Goal: Communication & Community: Answer question/provide support

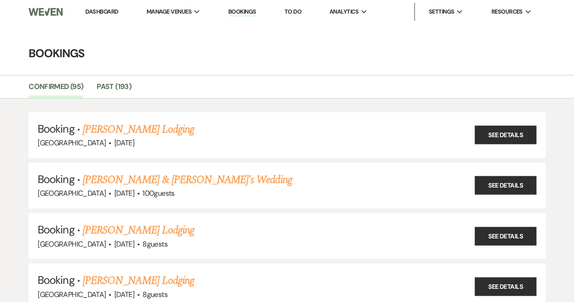
click at [51, 17] on img at bounding box center [46, 11] width 34 height 19
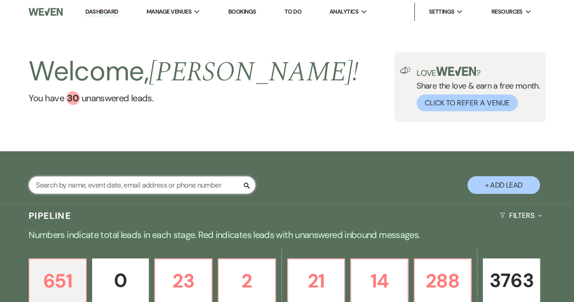
click at [93, 183] on input "text" at bounding box center [142, 185] width 227 height 18
type input "[GEOGRAPHIC_DATA]"
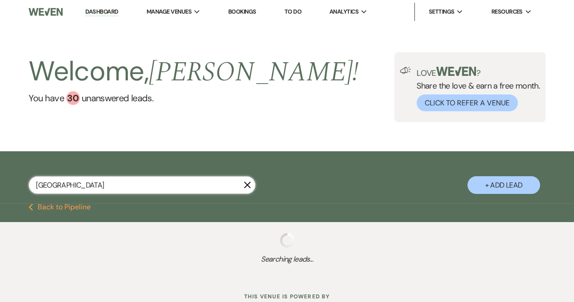
select select "6"
select select "2"
select select "8"
select select "5"
select select "8"
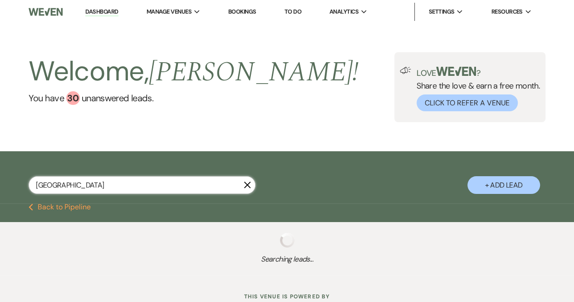
select select "5"
select select "8"
select select "5"
select select "8"
select select "5"
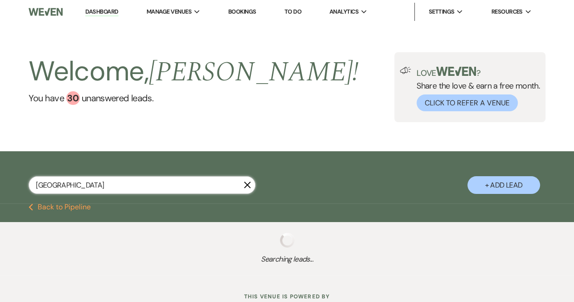
select select "8"
select select "5"
select select "8"
select select "5"
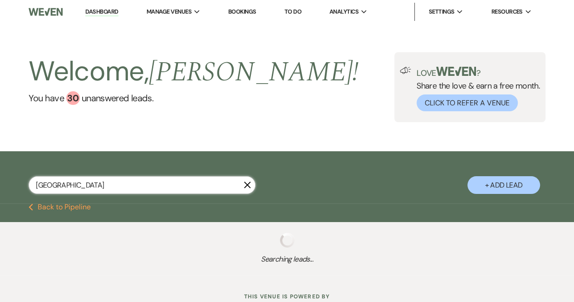
select select "8"
select select "5"
select select "8"
select select "10"
select select "8"
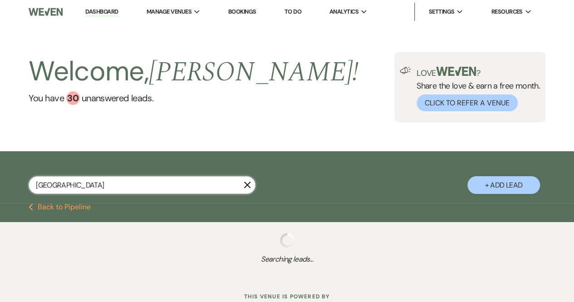
select select "5"
select select "8"
select select "5"
select select "8"
select select "5"
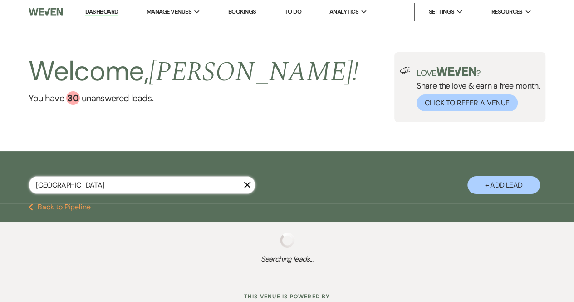
select select "8"
select select "5"
select select "8"
select select "5"
select select "8"
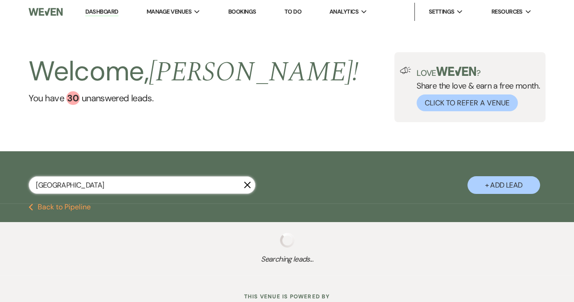
select select "5"
select select "8"
select select "5"
select select "8"
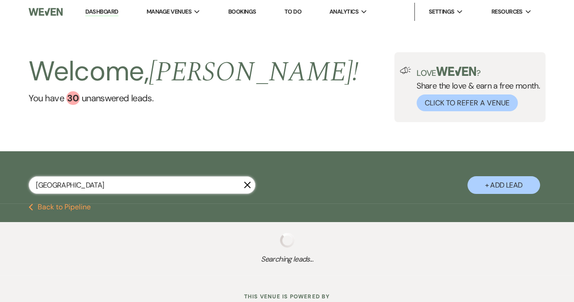
select select "5"
select select "8"
select select "5"
select select "8"
select select "5"
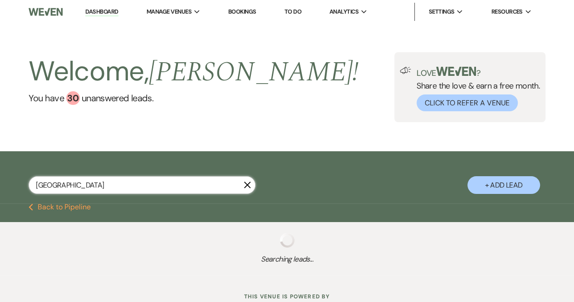
select select "8"
select select "5"
select select "8"
select select "5"
select select "8"
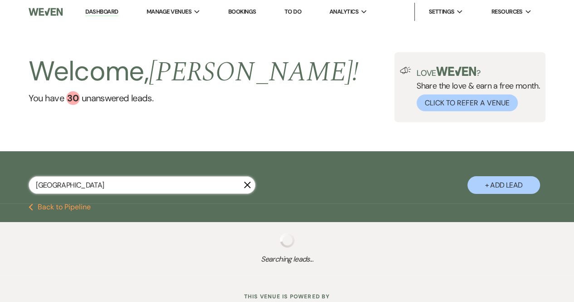
select select "5"
select select "8"
select select "5"
select select "8"
select select "5"
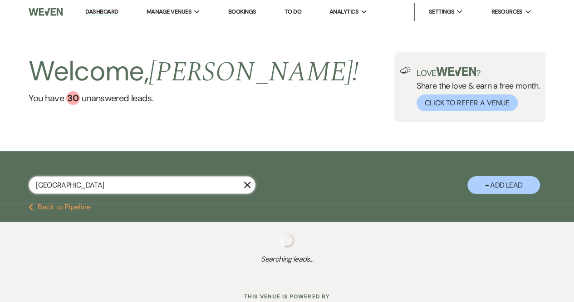
select select "8"
select select "5"
select select "8"
select select "1"
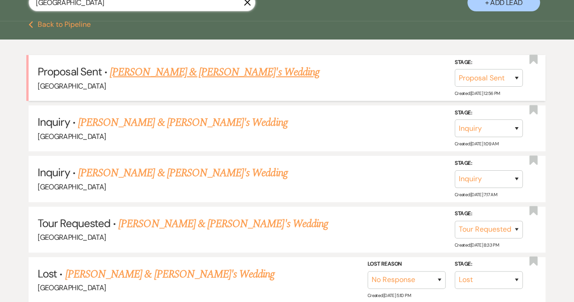
scroll to position [182, 0]
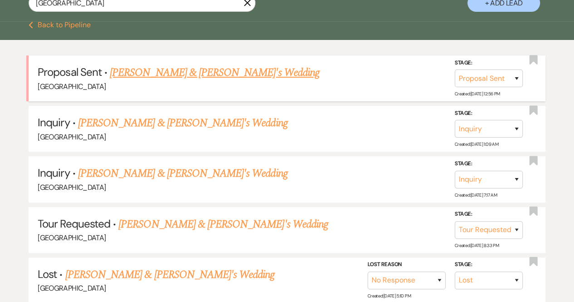
click at [176, 69] on link "[PERSON_NAME] & [PERSON_NAME]'s Wedding" at bounding box center [215, 72] width 210 height 16
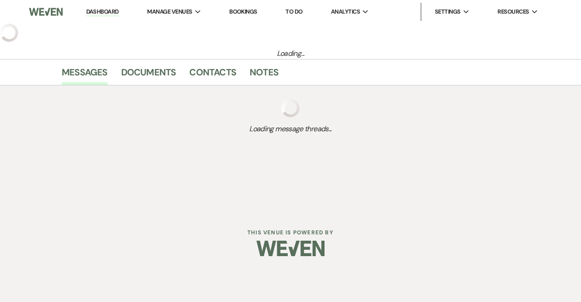
select select "6"
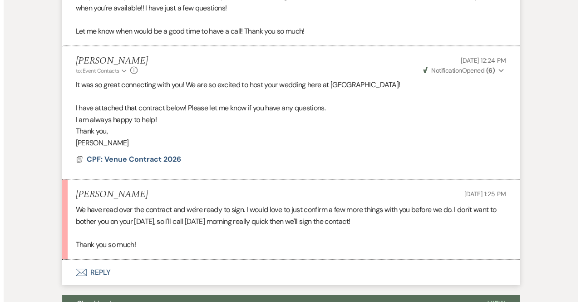
scroll to position [876, 0]
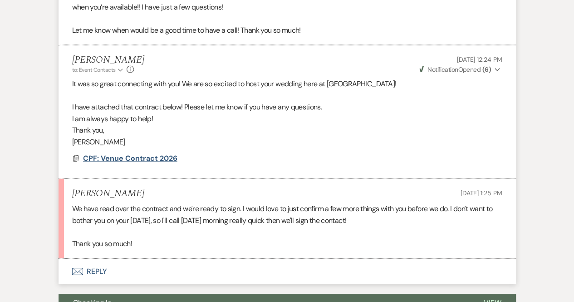
click at [146, 156] on span "CPF: Venue Contract 2026" at bounding box center [130, 158] width 94 height 10
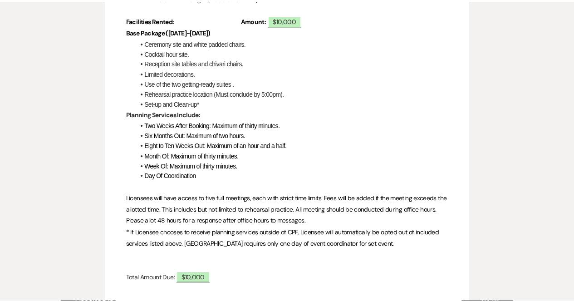
scroll to position [0, 0]
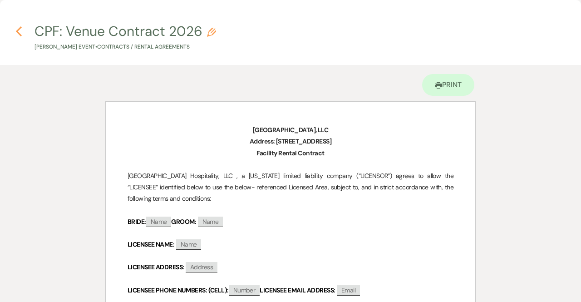
click at [18, 29] on icon "Previous" at bounding box center [18, 31] width 7 height 11
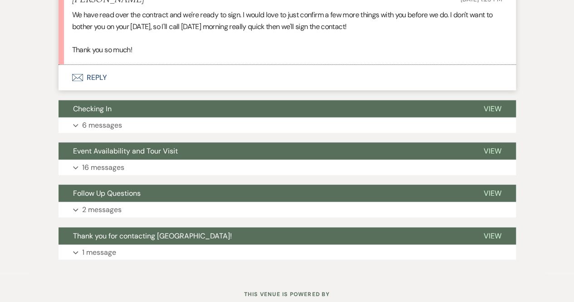
scroll to position [1070, 0]
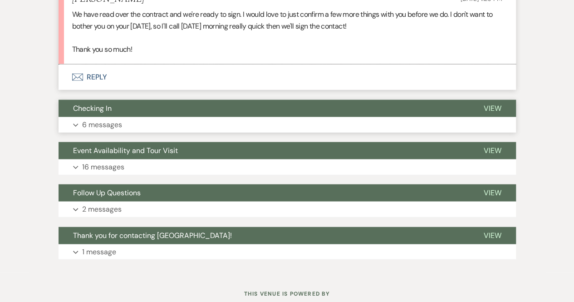
click at [109, 120] on p "6 messages" at bounding box center [102, 125] width 40 height 12
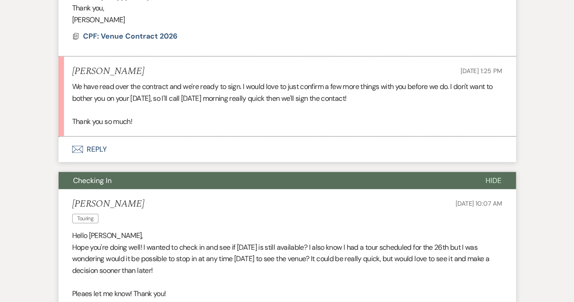
scroll to position [989, 0]
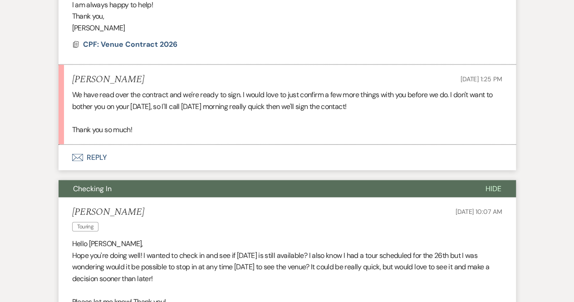
click at [93, 157] on button "Envelope Reply" at bounding box center [288, 157] width 458 height 25
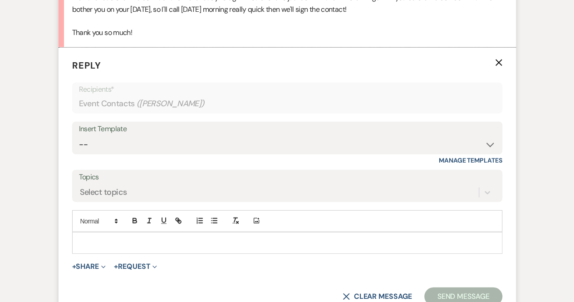
scroll to position [1092, 0]
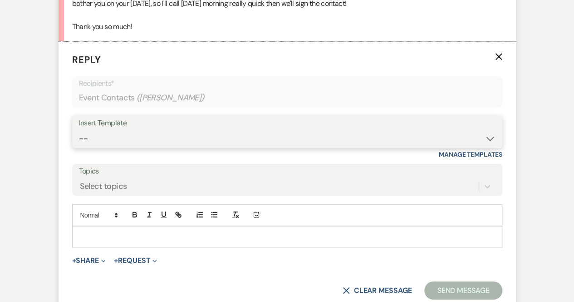
click at [93, 139] on select "-- Weven Planning Portal Introduction (Booked Events) Congratulations on choosi…" at bounding box center [287, 139] width 417 height 18
select select "3114"
click at [79, 130] on select "-- Weven Planning Portal Introduction (Booked Events) Congratulations on choosi…" at bounding box center [287, 139] width 417 height 18
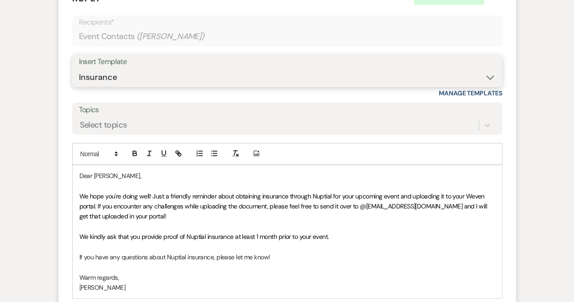
scroll to position [1155, 0]
click at [492, 75] on select "-- Weven Planning Portal Introduction (Booked Events) Congratulations on choosi…" at bounding box center [287, 77] width 417 height 18
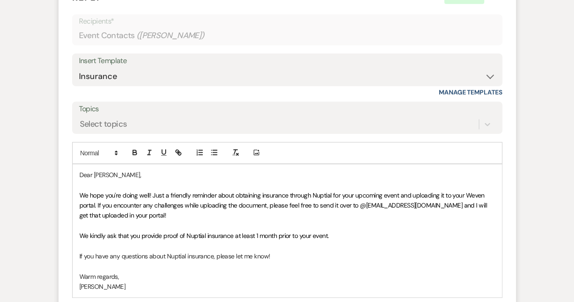
click at [518, 80] on div "Event Messages Log Log Message + New Message Communicate with clients by clicki…" at bounding box center [287, 94] width 517 height 1988
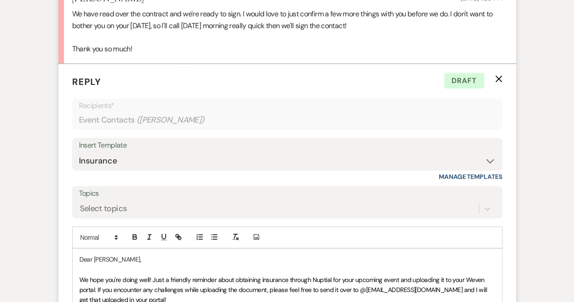
scroll to position [1071, 0]
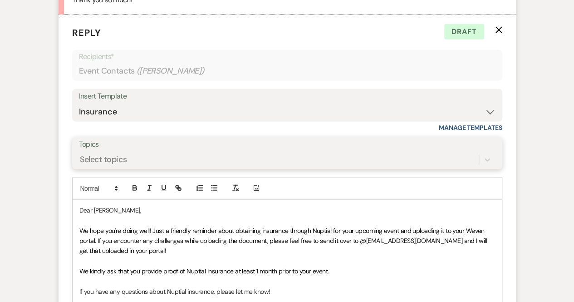
click at [256, 168] on div "Select topics" at bounding box center [287, 159] width 417 height 17
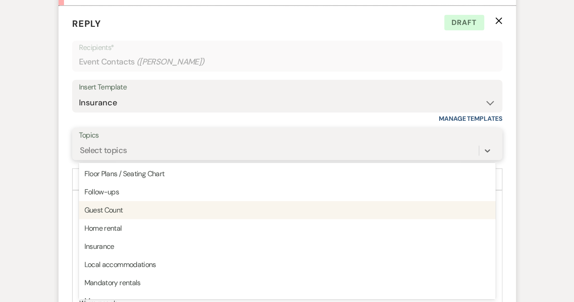
scroll to position [105, 0]
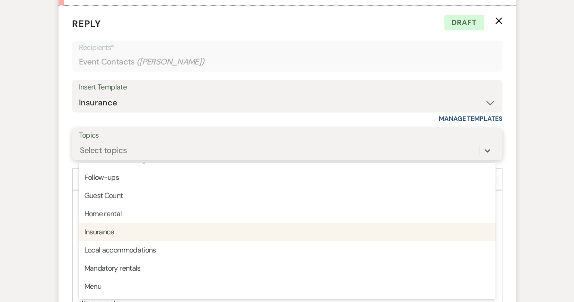
click at [202, 235] on div "Insurance" at bounding box center [287, 232] width 417 height 18
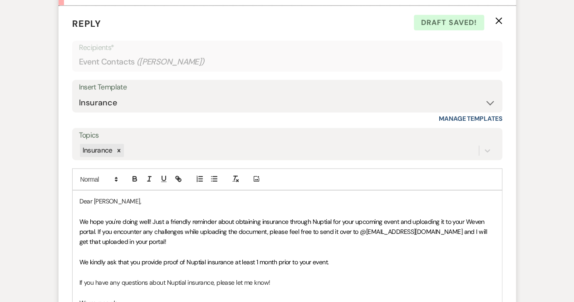
click at [499, 21] on use "button" at bounding box center [498, 21] width 7 height 7
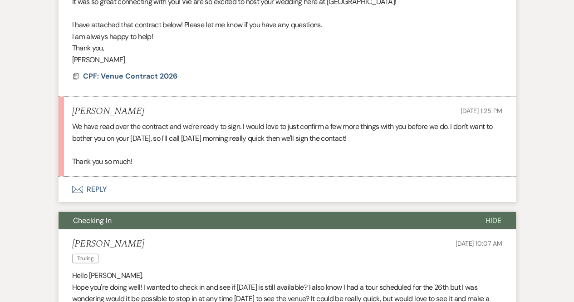
scroll to position [958, 0]
click at [91, 190] on button "Envelope Reply" at bounding box center [288, 189] width 458 height 25
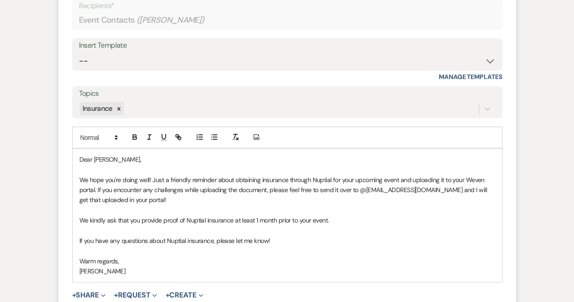
scroll to position [1172, 0]
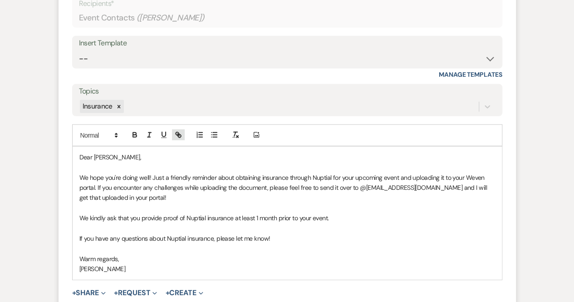
click at [182, 134] on icon "button" at bounding box center [178, 135] width 8 height 8
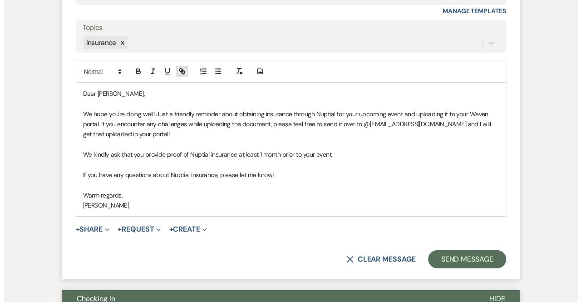
scroll to position [1236, 0]
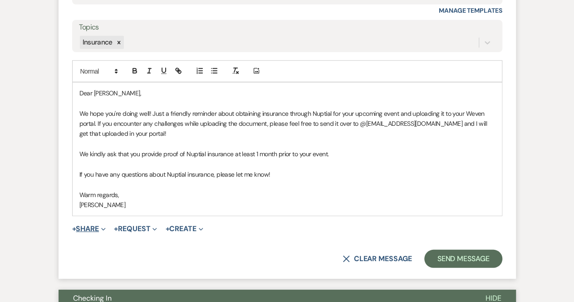
click at [105, 228] on use "button" at bounding box center [103, 229] width 4 height 3
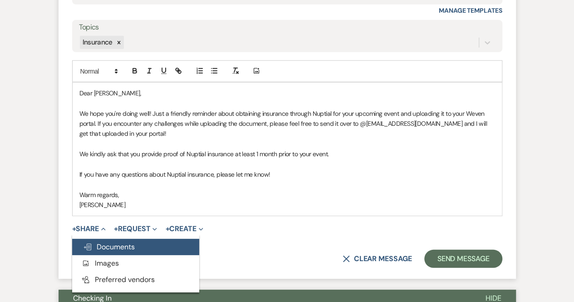
click at [106, 247] on span "Doc Upload Documents" at bounding box center [109, 247] width 52 height 10
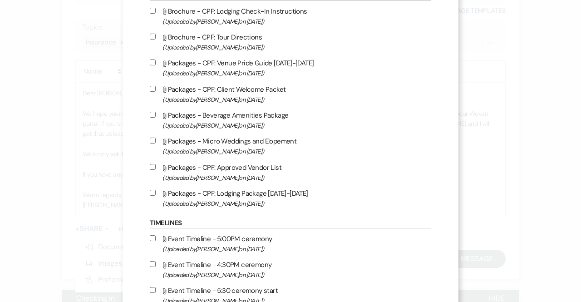
scroll to position [924, 0]
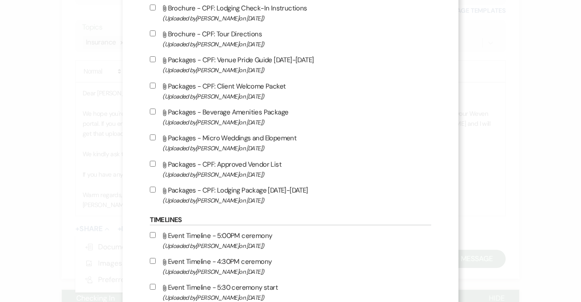
click at [286, 170] on span "(Uploaded by [PERSON_NAME] on [DATE] )" at bounding box center [296, 174] width 268 height 10
click at [156, 167] on input "Attach File Packages - CPF: Approved Vendor List (Uploaded by [PERSON_NAME] on …" at bounding box center [153, 164] width 6 height 6
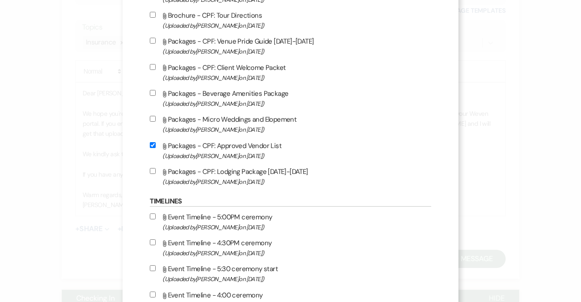
scroll to position [943, 0]
click at [155, 142] on input "Attach File Packages - CPF: Approved Vendor List (Uploaded by [PERSON_NAME] on …" at bounding box center [153, 145] width 6 height 6
checkbox input "false"
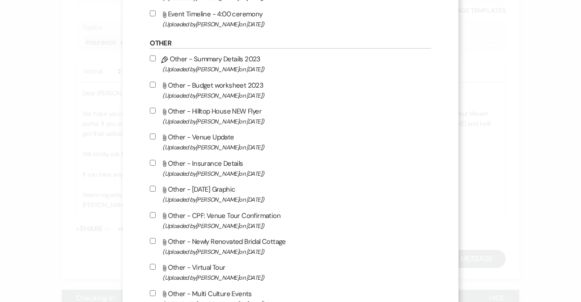
scroll to position [1224, 0]
click at [146, 159] on div "X Attach Files Library Files Event Documents Upload File Invoice / Rental Agree…" at bounding box center [290, 139] width 335 height 2726
click at [153, 161] on input "Attach File Other - Insurance Details (Uploaded by [PERSON_NAME] on [DATE] )" at bounding box center [153, 162] width 6 height 6
checkbox input "true"
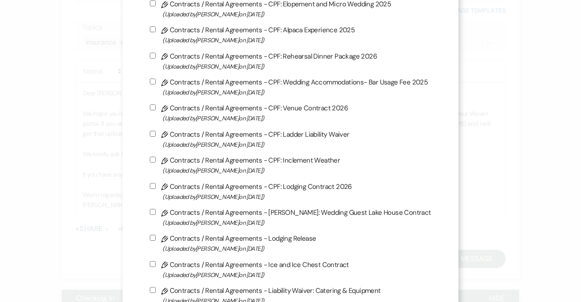
scroll to position [0, 0]
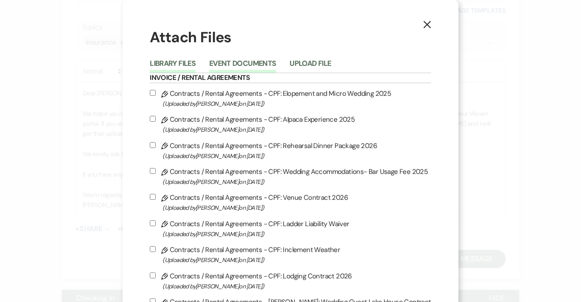
click at [238, 62] on button "Event Documents" at bounding box center [242, 66] width 67 height 13
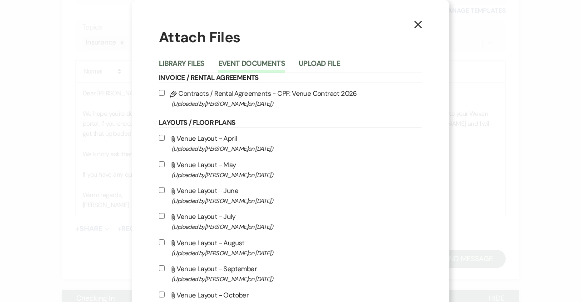
click at [415, 24] on use "button" at bounding box center [417, 24] width 7 height 7
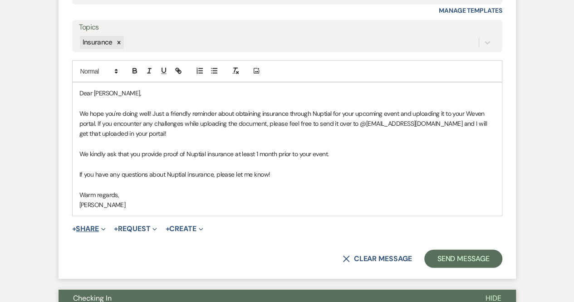
click at [106, 224] on span "Expand" at bounding box center [102, 229] width 7 height 10
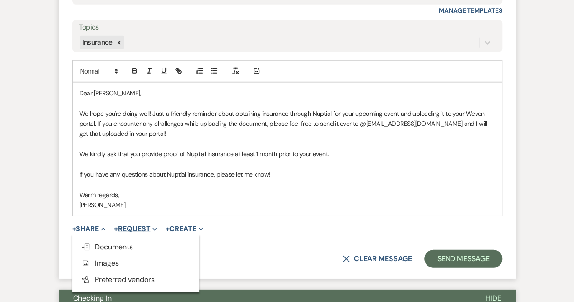
click at [157, 227] on icon "Expand" at bounding box center [155, 229] width 5 height 5
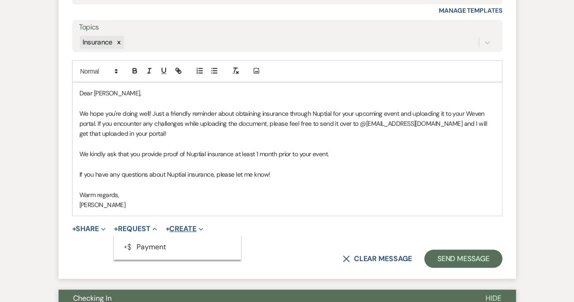
click at [203, 227] on icon "Expand" at bounding box center [201, 229] width 5 height 5
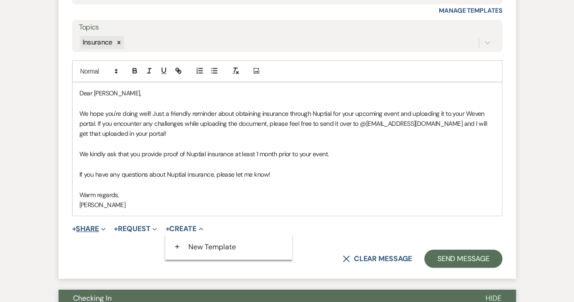
click at [104, 228] on use "button" at bounding box center [103, 229] width 4 height 3
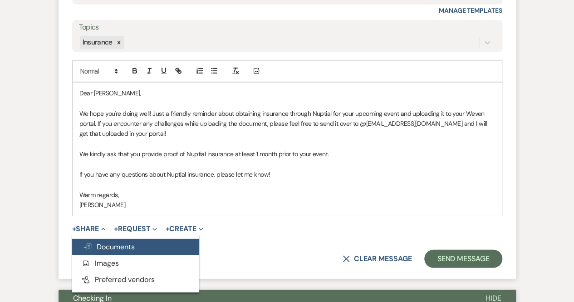
click at [105, 246] on span "Doc Upload Documents" at bounding box center [109, 247] width 52 height 10
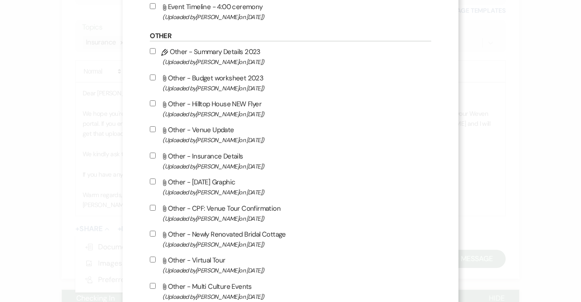
scroll to position [1231, 0]
click at [156, 154] on input "Attach File Other - Insurance Details (Uploaded by [PERSON_NAME] on [DATE] )" at bounding box center [153, 155] width 6 height 6
checkbox input "true"
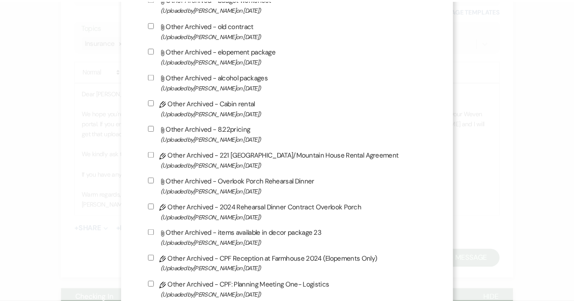
scroll to position [2423, 0]
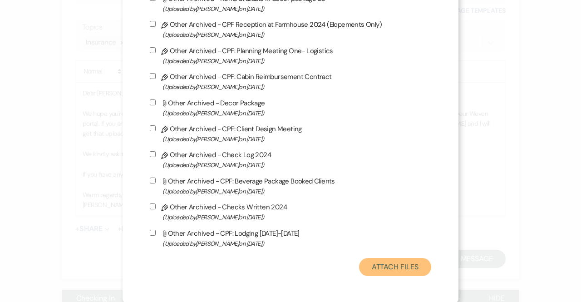
click at [371, 268] on button "Attach Files" at bounding box center [395, 267] width 72 height 18
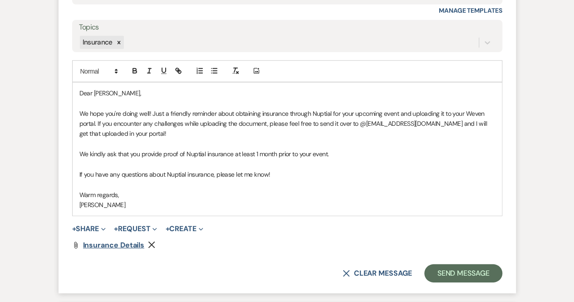
click at [108, 244] on span "Insurance Details" at bounding box center [114, 245] width 62 height 10
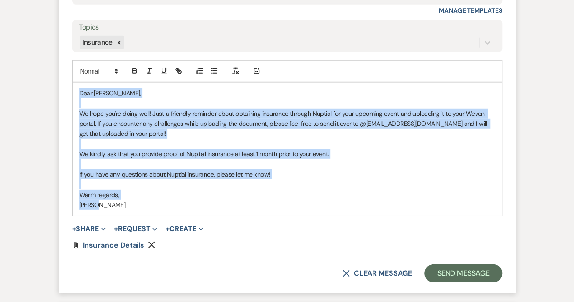
drag, startPoint x: 118, startPoint y: 206, endPoint x: 60, endPoint y: 88, distance: 131.5
click at [60, 88] on form "Reply X Draft Recipients* Event Contacts ( [PERSON_NAME] ) Insert Template -- W…" at bounding box center [288, 95] width 458 height 395
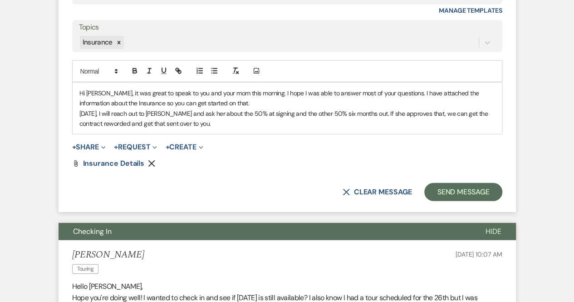
click at [223, 102] on p "Hi [PERSON_NAME], it was great to speak to you and your mom this morning. I hop…" at bounding box center [287, 98] width 416 height 20
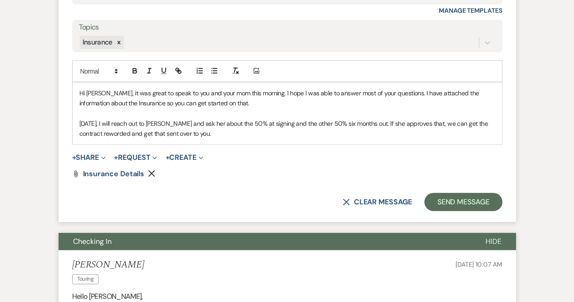
click at [111, 90] on p "Hi [PERSON_NAME], it was great to speak to you and your mom this morning. I hop…" at bounding box center [287, 98] width 416 height 20
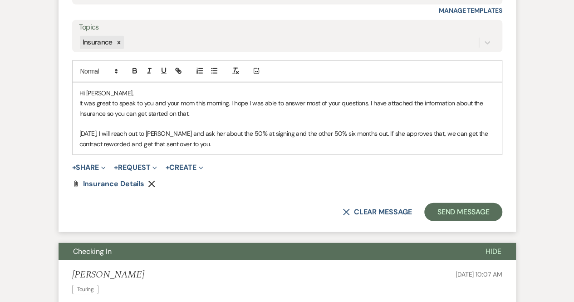
click at [220, 143] on p "[DATE], I will reach out to [PERSON_NAME] and ask her about the 50% at signing …" at bounding box center [287, 138] width 416 height 20
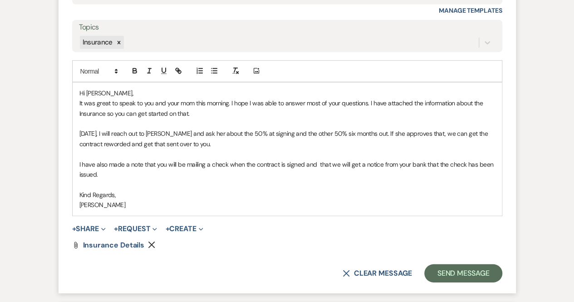
scroll to position [1238, 0]
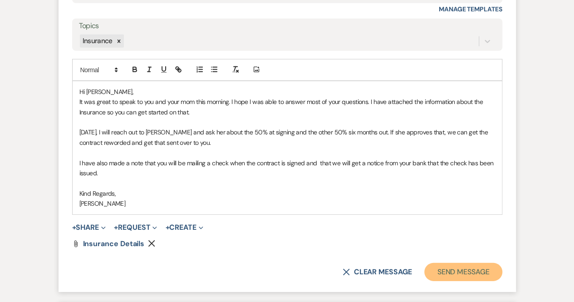
click at [471, 266] on button "Send Message" at bounding box center [463, 272] width 78 height 18
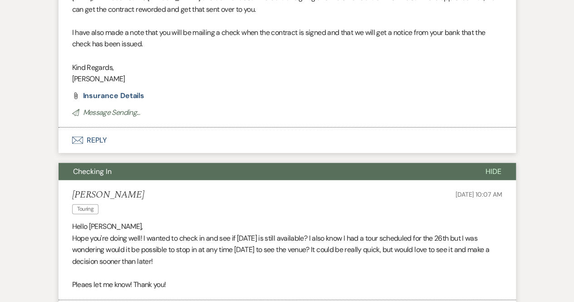
scroll to position [1469, 0]
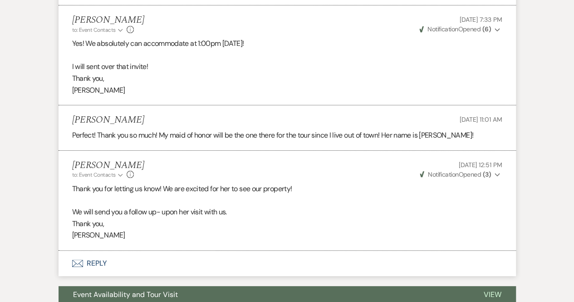
click at [352, 251] on button "Envelope Reply" at bounding box center [288, 263] width 458 height 25
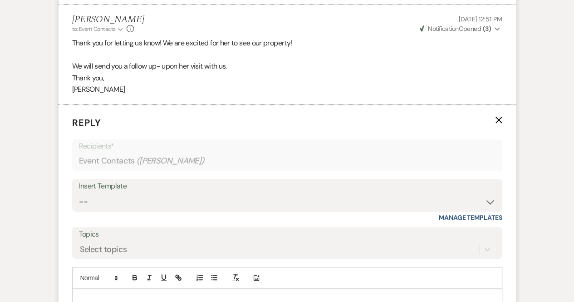
scroll to position [1835, 0]
click at [495, 117] on icon "X" at bounding box center [498, 119] width 7 height 7
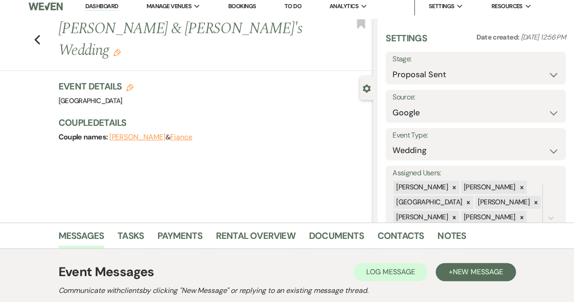
scroll to position [0, 0]
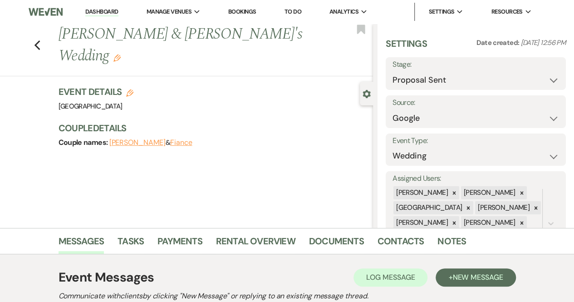
click at [52, 7] on img at bounding box center [46, 11] width 34 height 19
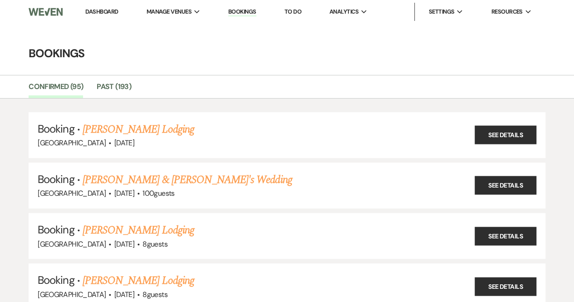
click at [44, 12] on img at bounding box center [46, 11] width 34 height 19
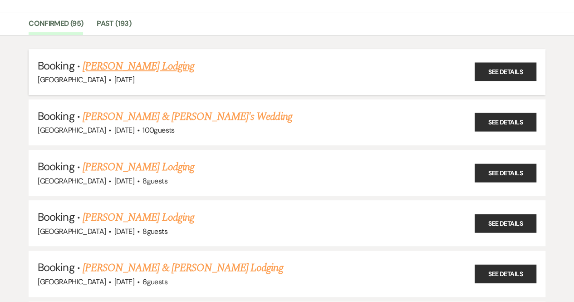
scroll to position [64, 0]
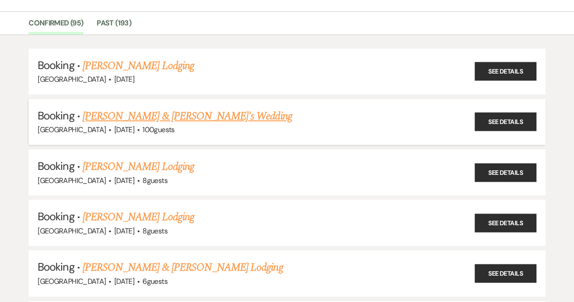
click at [136, 135] on li "Booking · Amanda Buster & Fiance's Wedding Chimney Pond Farm · Aug 16, 2025 · 1…" at bounding box center [287, 122] width 517 height 46
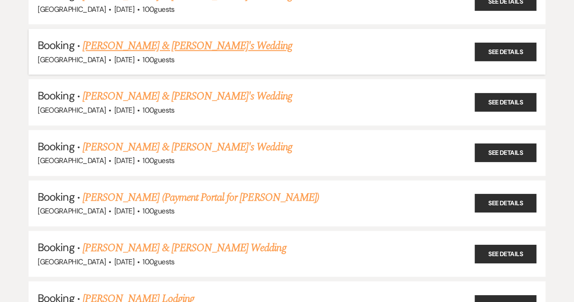
scroll to position [4020, 0]
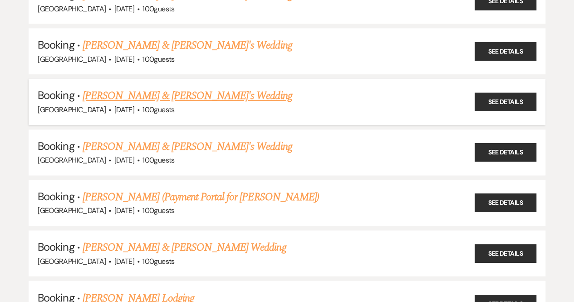
click at [126, 88] on link "Brooke Parker & Fiance's Wedding" at bounding box center [188, 96] width 210 height 16
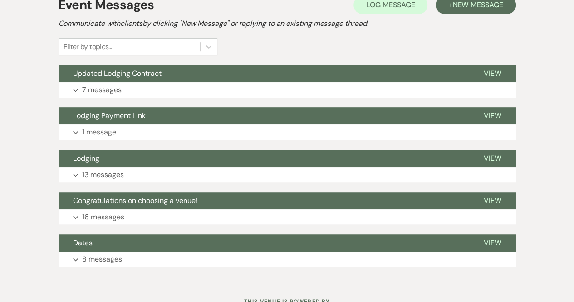
scroll to position [197, 0]
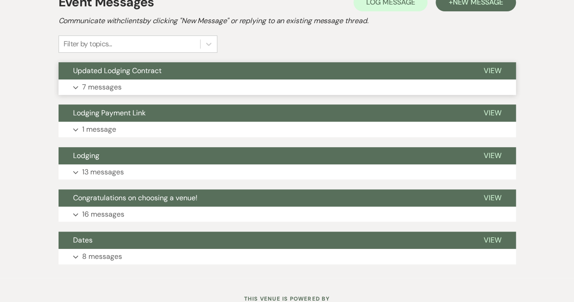
drag, startPoint x: 113, startPoint y: 86, endPoint x: 93, endPoint y: 87, distance: 19.1
click at [93, 87] on p "7 messages" at bounding box center [101, 87] width 39 height 12
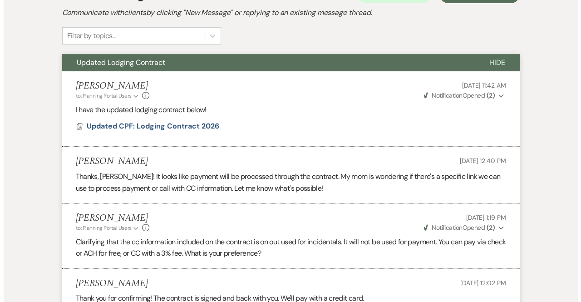
scroll to position [205, 0]
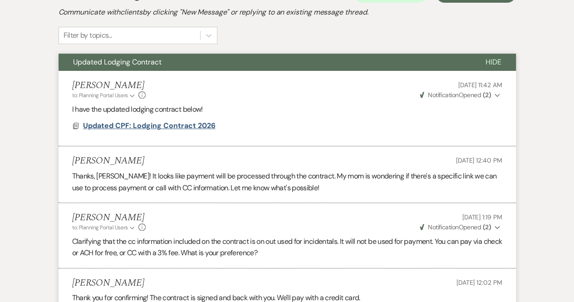
click at [187, 121] on span "Updated CPF: Lodging Contract 2026" at bounding box center [149, 126] width 133 height 10
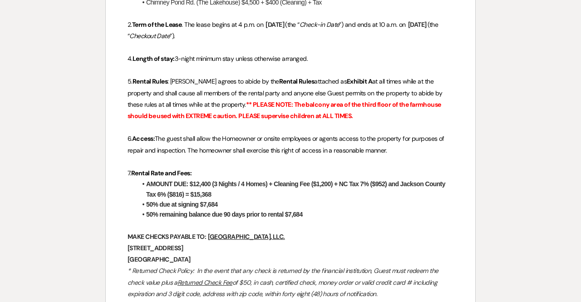
scroll to position [374, 0]
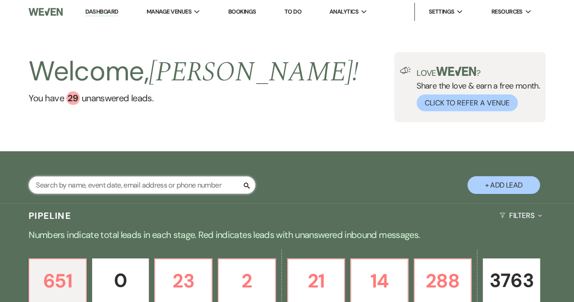
click at [71, 183] on input "text" at bounding box center [142, 185] width 227 height 18
type input "Brooke Parker"
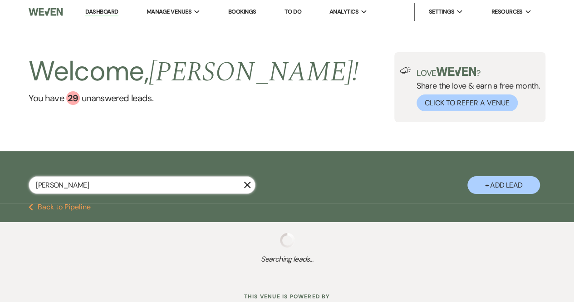
select select "4"
select select "8"
select select "5"
select select "8"
select select "5"
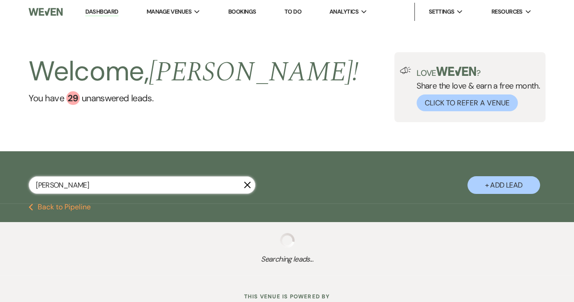
select select "8"
select select "5"
select select "8"
select select "5"
select select "8"
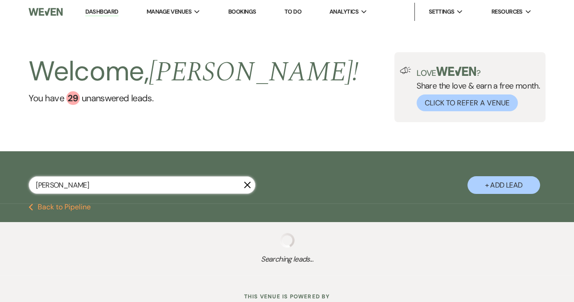
select select "5"
select select "8"
select select "5"
select select "8"
select select "5"
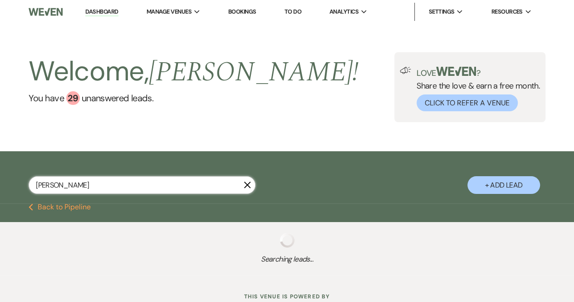
select select "8"
select select "5"
select select "8"
select select "6"
select select "8"
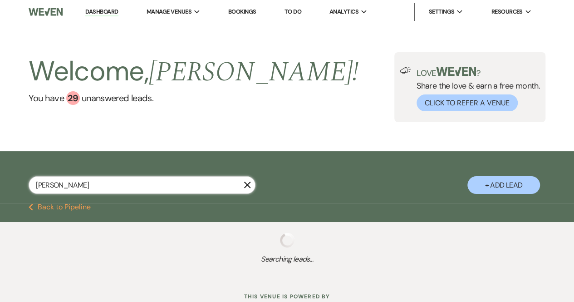
select select "5"
select select "8"
select select "5"
select select "8"
select select "5"
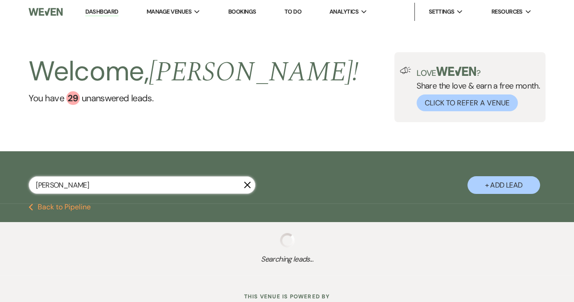
select select "8"
select select "5"
select select "8"
select select "5"
select select "8"
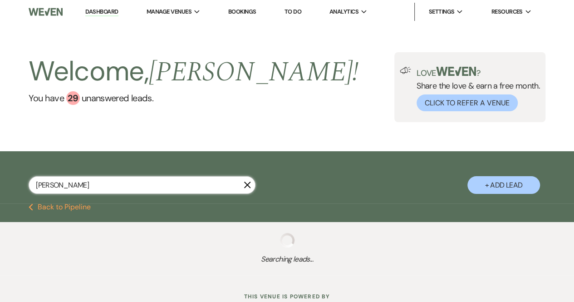
select select "5"
select select "8"
select select "5"
select select "8"
select select "5"
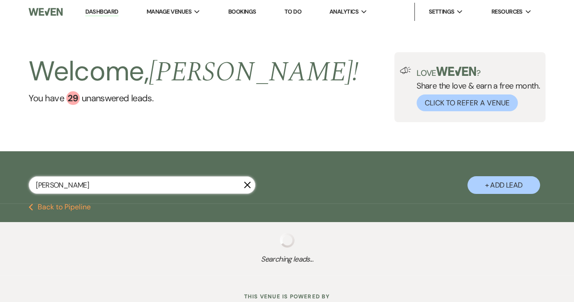
select select "8"
select select "5"
select select "8"
select select "5"
select select "8"
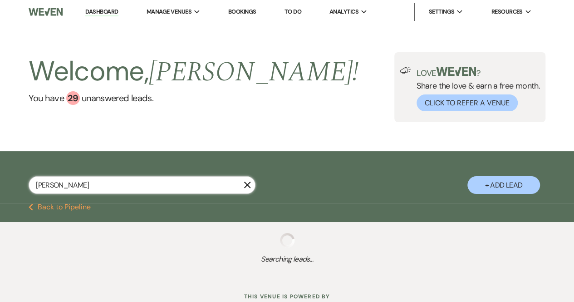
select select "5"
select select "8"
select select "4"
select select "8"
select select "5"
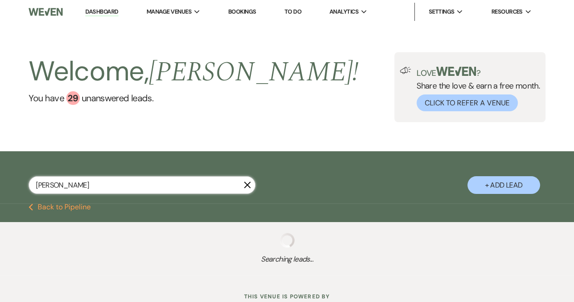
select select "8"
select select "5"
select select "8"
select select "5"
select select "8"
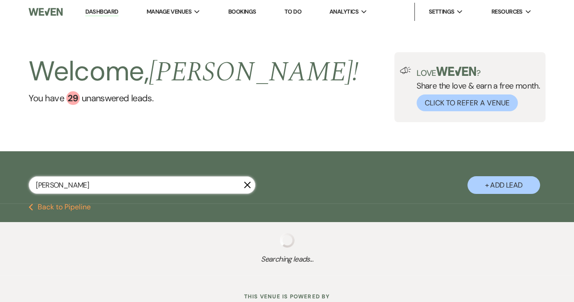
select select "5"
select select "8"
select select "5"
select select "8"
select select "5"
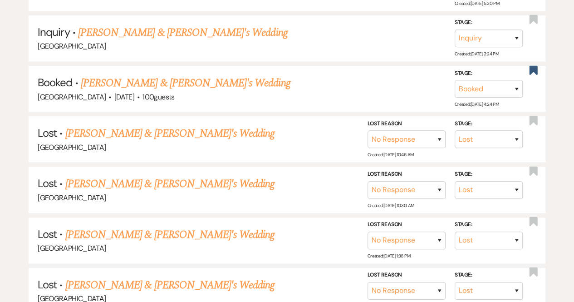
scroll to position [425, 0]
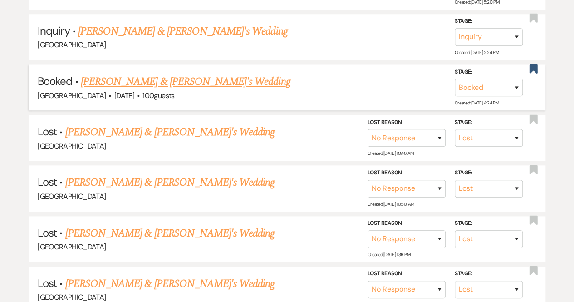
click at [153, 79] on link "Brooke Parker & Fiance's Wedding" at bounding box center [186, 82] width 210 height 16
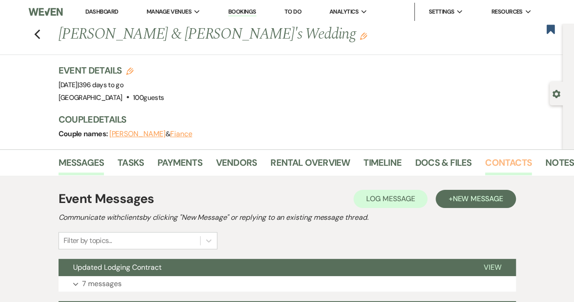
click at [508, 166] on link "Contacts" at bounding box center [508, 165] width 47 height 20
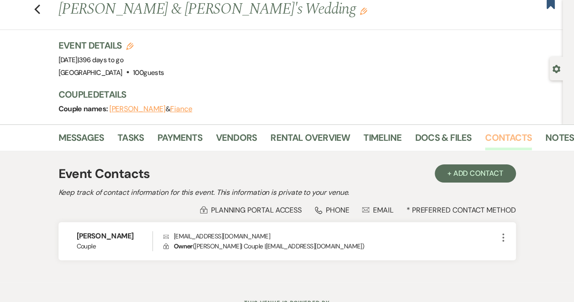
scroll to position [25, 0]
click at [40, 6] on use "button" at bounding box center [37, 9] width 6 height 10
select select "4"
select select "8"
select select "5"
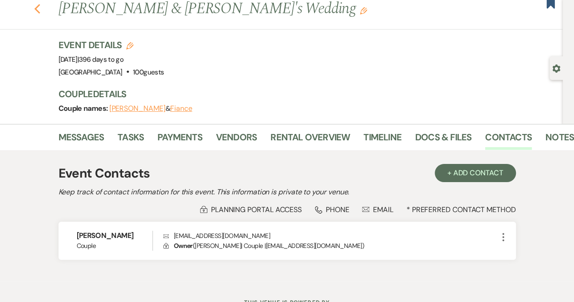
select select "8"
select select "5"
select select "8"
select select "5"
select select "8"
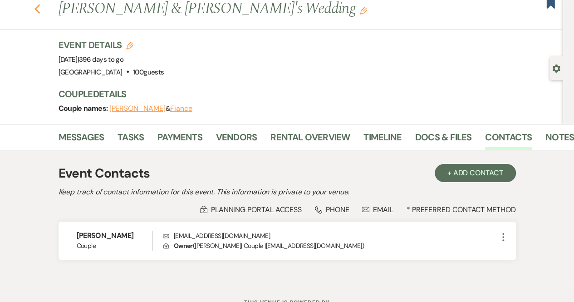
select select "5"
select select "8"
select select "5"
select select "8"
select select "5"
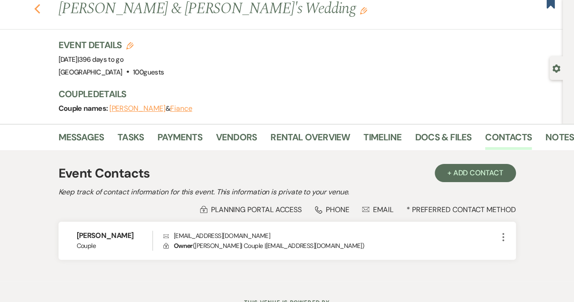
select select "8"
select select "5"
select select "8"
select select "5"
select select "8"
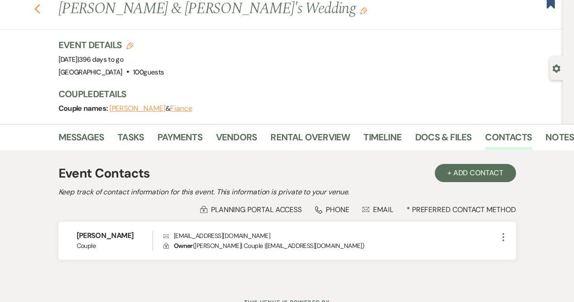
select select "6"
select select "8"
select select "5"
select select "8"
select select "5"
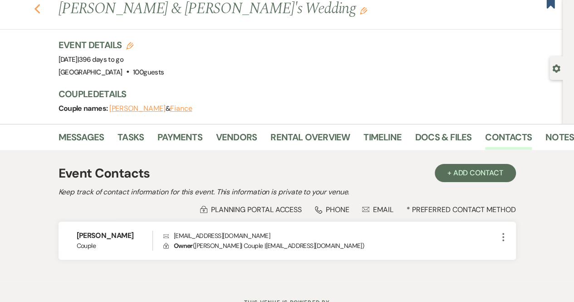
select select "8"
select select "5"
select select "8"
select select "5"
select select "8"
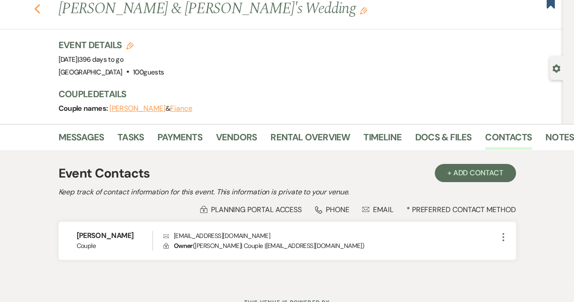
select select "5"
select select "8"
select select "5"
select select "8"
select select "5"
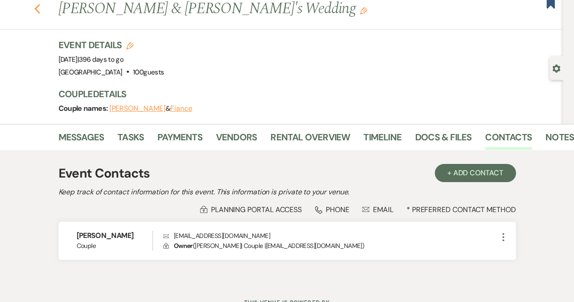
select select "8"
select select "5"
select select "8"
select select "5"
select select "8"
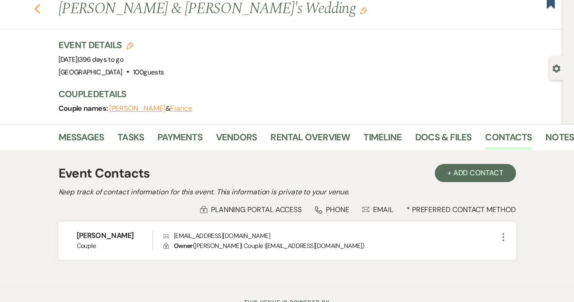
select select "5"
select select "8"
select select "5"
select select "8"
select select "4"
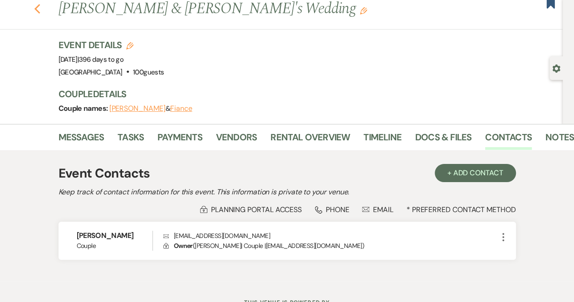
select select "8"
select select "5"
select select "8"
select select "5"
select select "8"
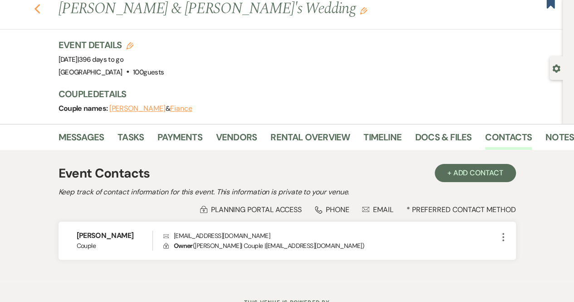
select select "5"
select select "8"
select select "5"
select select "8"
select select "5"
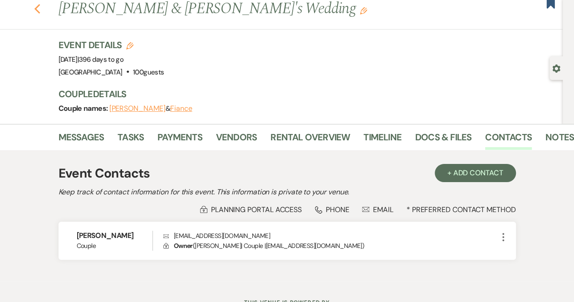
select select "8"
select select "5"
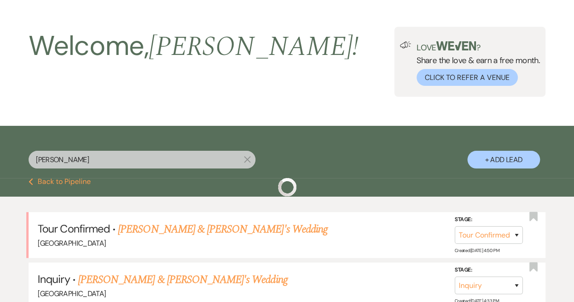
scroll to position [425, 0]
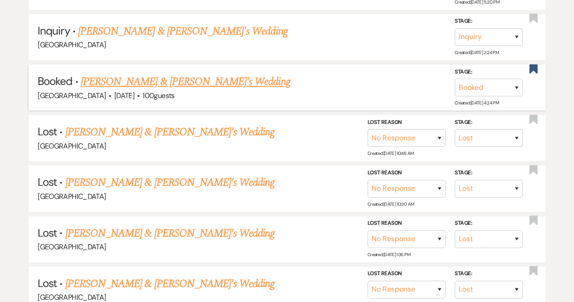
click at [148, 84] on link "Brooke Parker & Fiance's Wedding" at bounding box center [186, 82] width 210 height 16
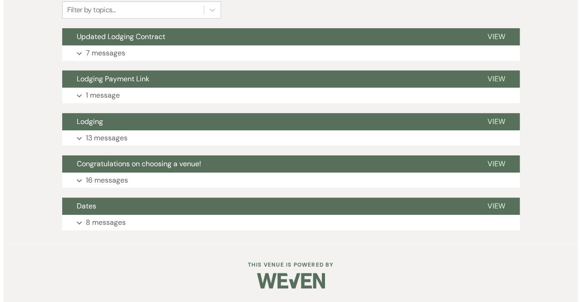
scroll to position [230, 0]
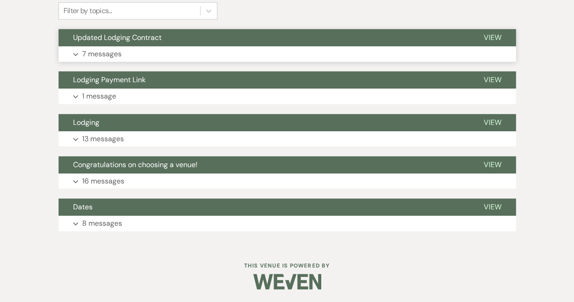
click at [109, 53] on p "7 messages" at bounding box center [101, 54] width 39 height 12
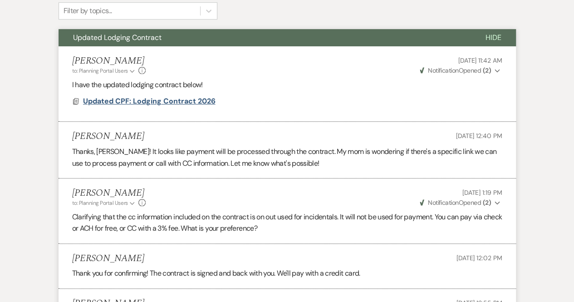
click at [162, 100] on span "Updated CPF: Lodging Contract 2026" at bounding box center [149, 101] width 133 height 10
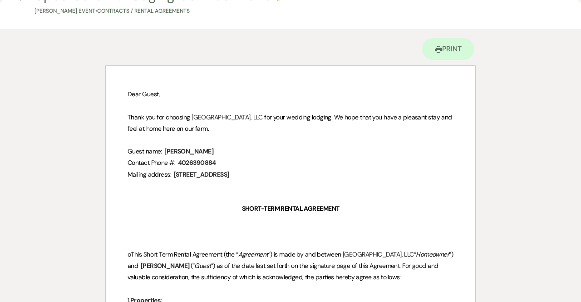
scroll to position [0, 0]
